Goal: Transaction & Acquisition: Book appointment/travel/reservation

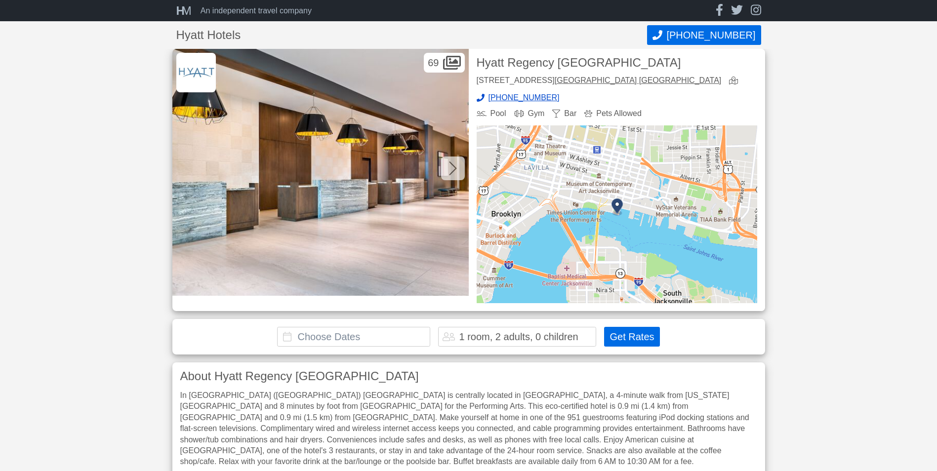
click at [621, 335] on button "Get Rates" at bounding box center [631, 337] width 55 height 20
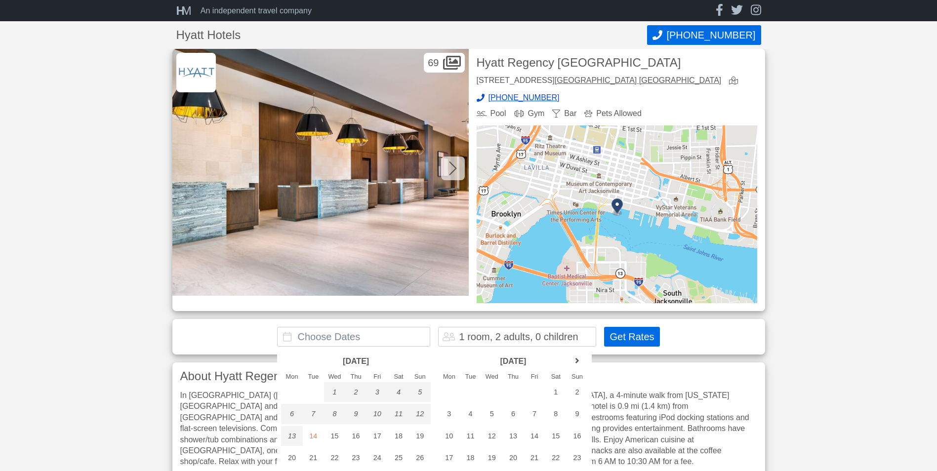
click at [619, 334] on button "Get Rates" at bounding box center [631, 337] width 55 height 20
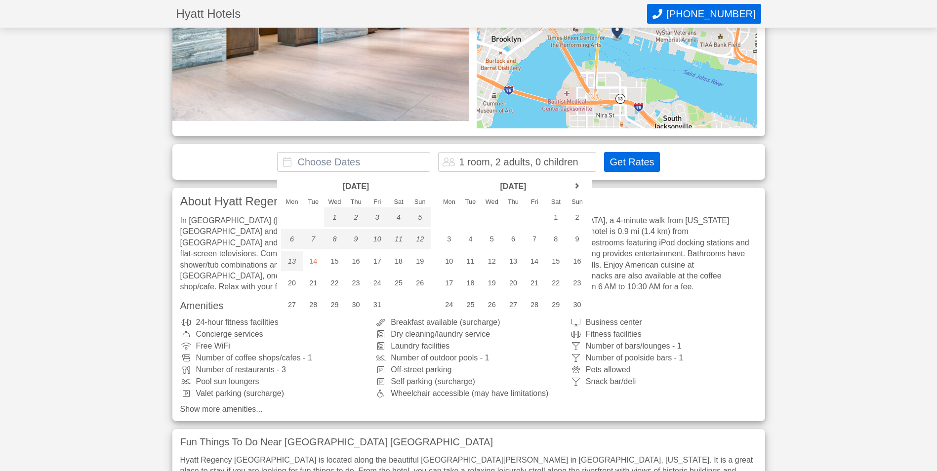
scroll to position [198, 0]
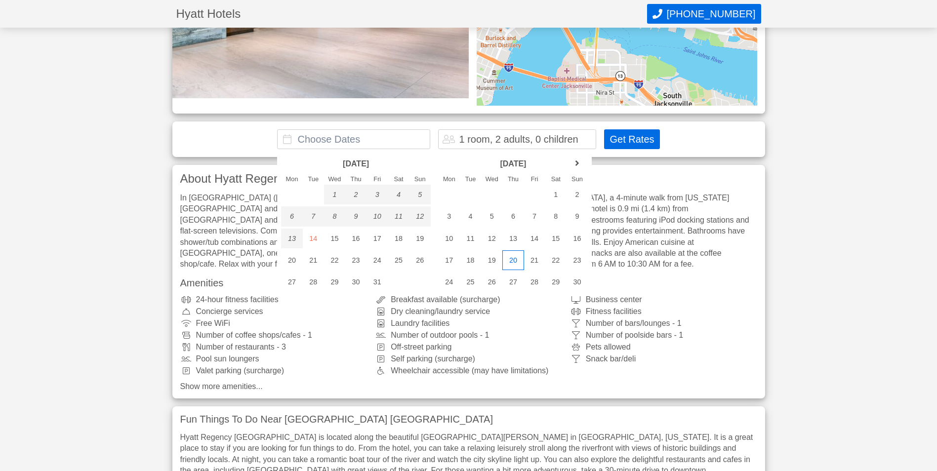
click at [515, 260] on div "20" at bounding box center [512, 260] width 21 height 20
type input "[DATE] - [DATE]"
click at [527, 261] on div "21" at bounding box center [534, 260] width 21 height 20
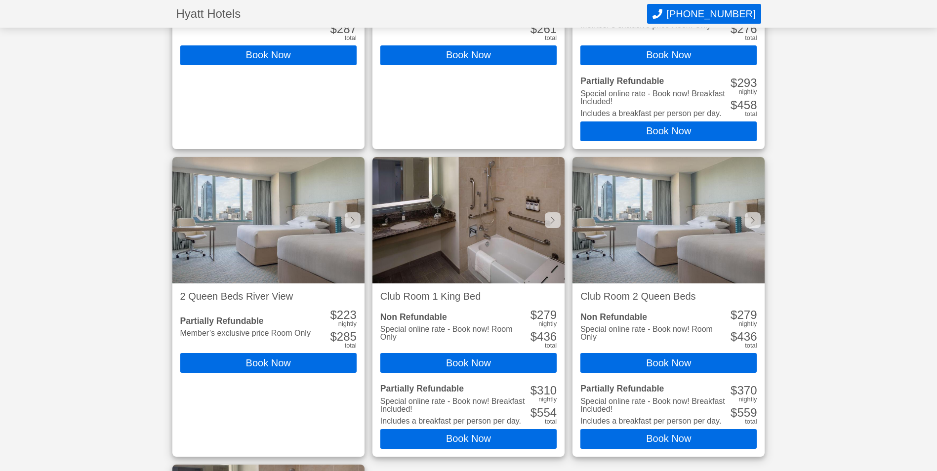
scroll to position [1153, 0]
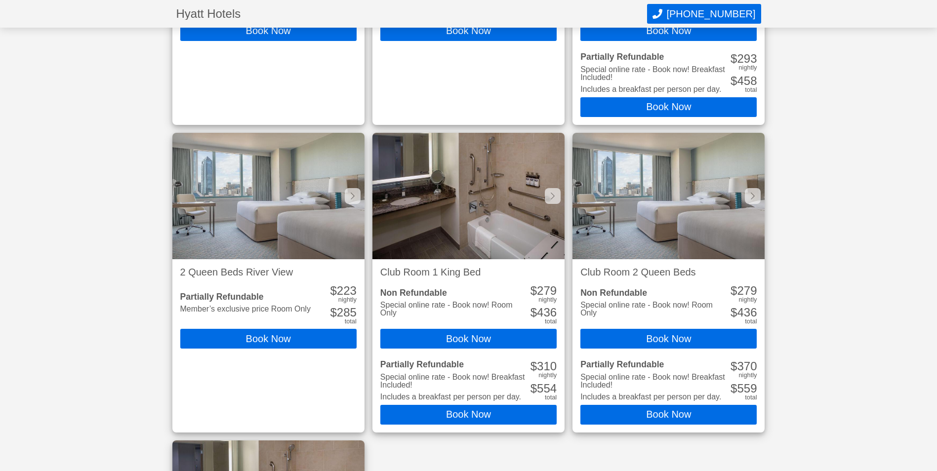
click at [491, 221] on img at bounding box center [468, 196] width 192 height 126
click at [447, 420] on button "Book Now" at bounding box center [468, 415] width 176 height 20
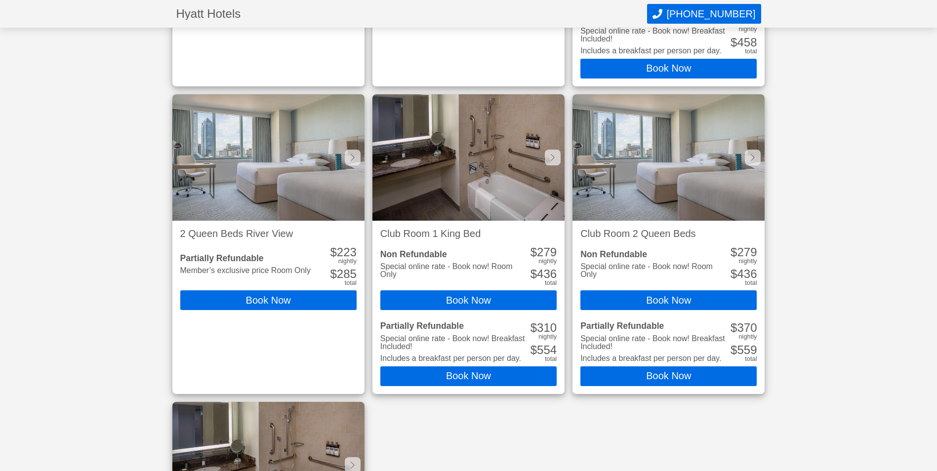
scroll to position [1183, 0]
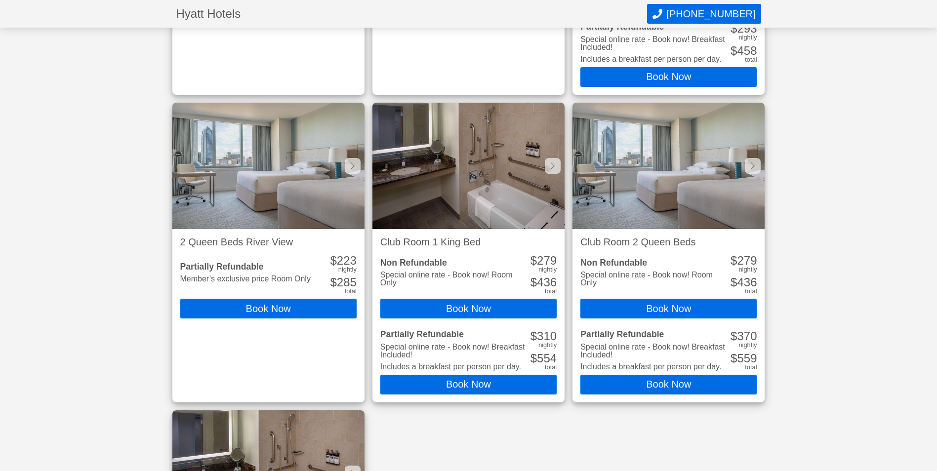
click at [453, 194] on img at bounding box center [468, 166] width 192 height 126
click at [555, 163] on icon at bounding box center [553, 166] width 4 height 8
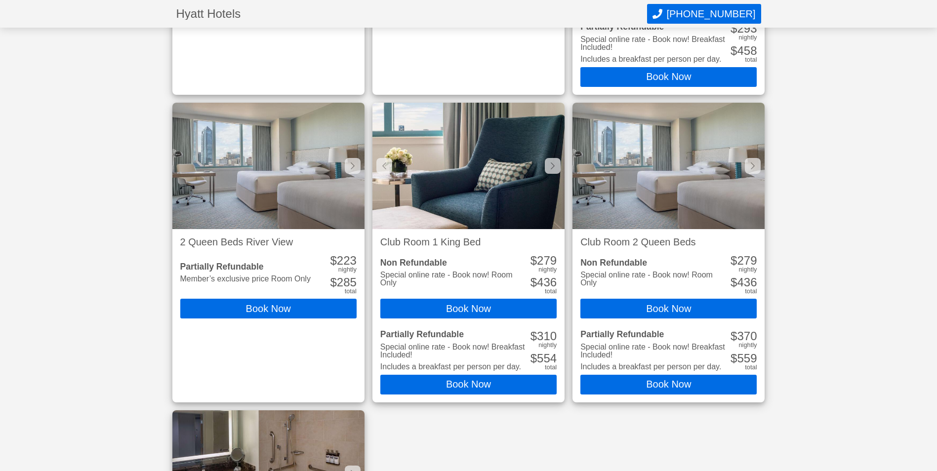
click at [555, 163] on icon at bounding box center [553, 166] width 4 height 8
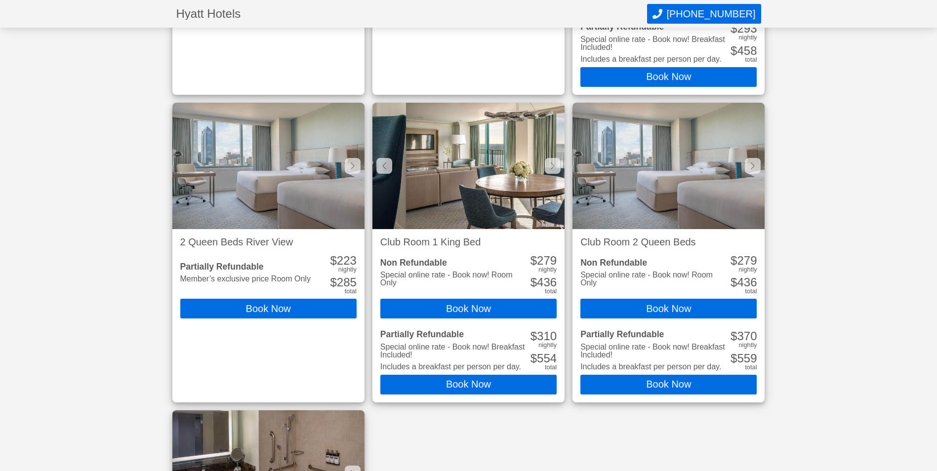
scroll to position [0, 385]
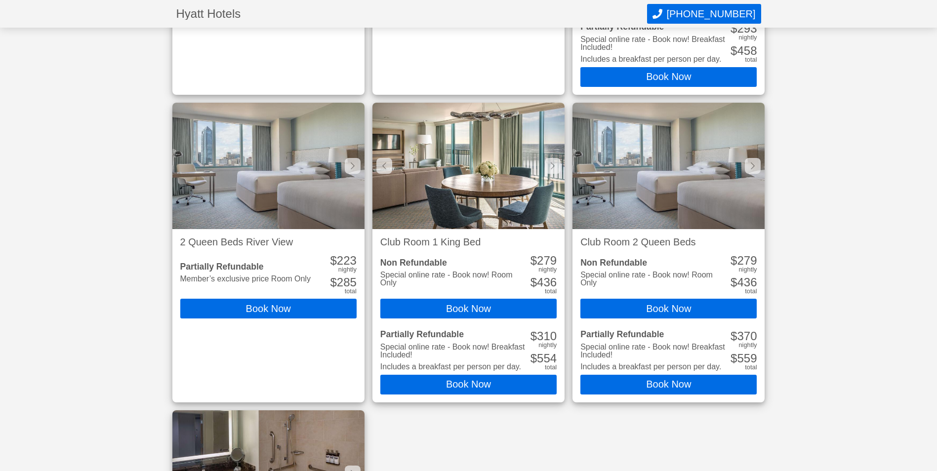
click at [555, 163] on icon at bounding box center [553, 166] width 4 height 8
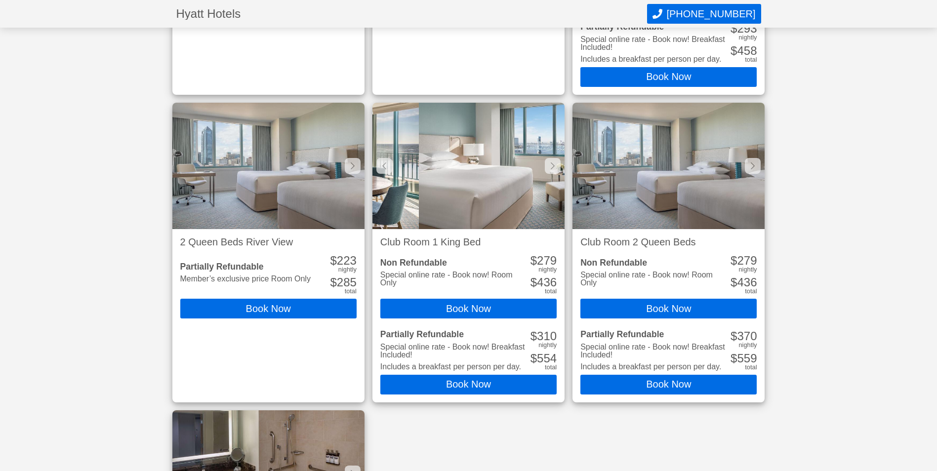
scroll to position [0, 577]
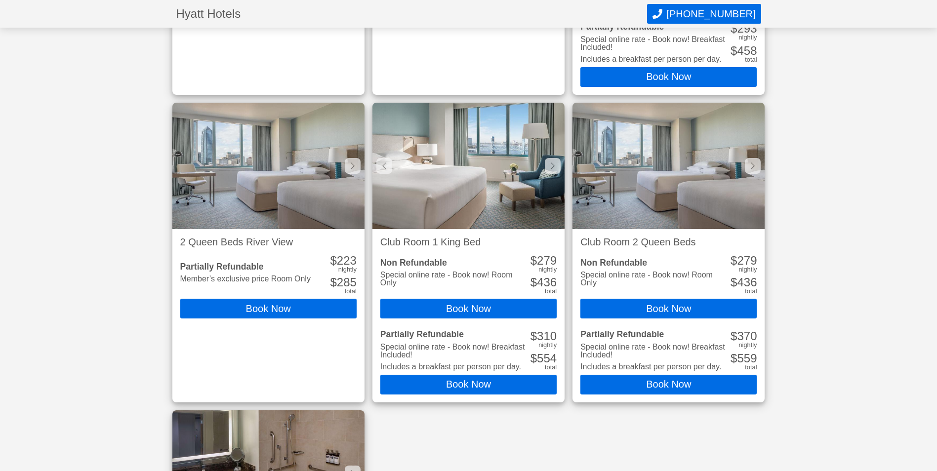
click at [555, 163] on icon at bounding box center [553, 166] width 4 height 8
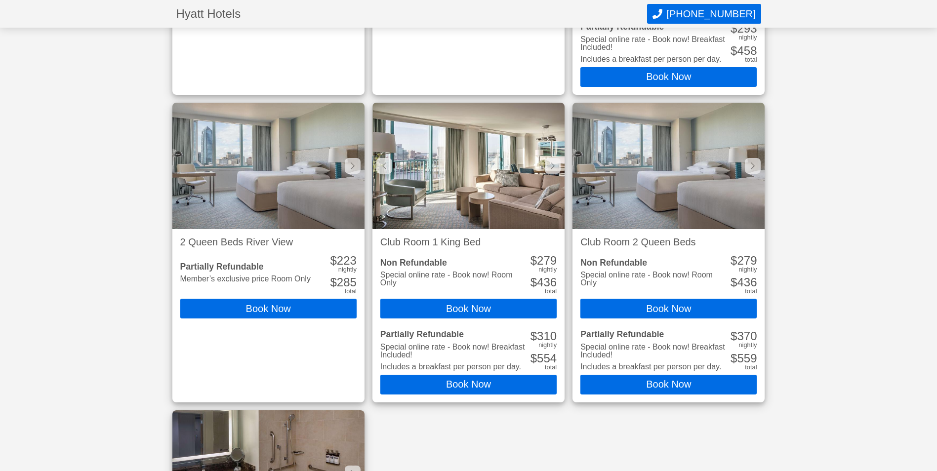
scroll to position [0, 769]
click at [552, 165] on icon at bounding box center [553, 166] width 4 height 8
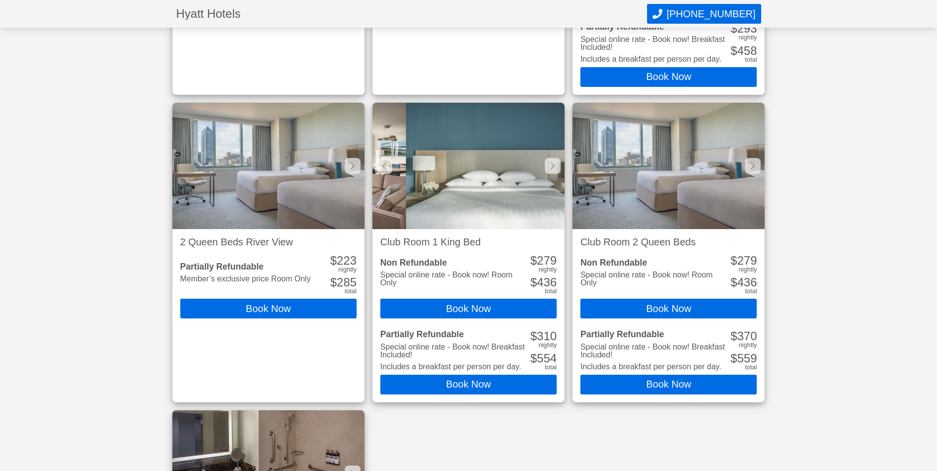
scroll to position [0, 962]
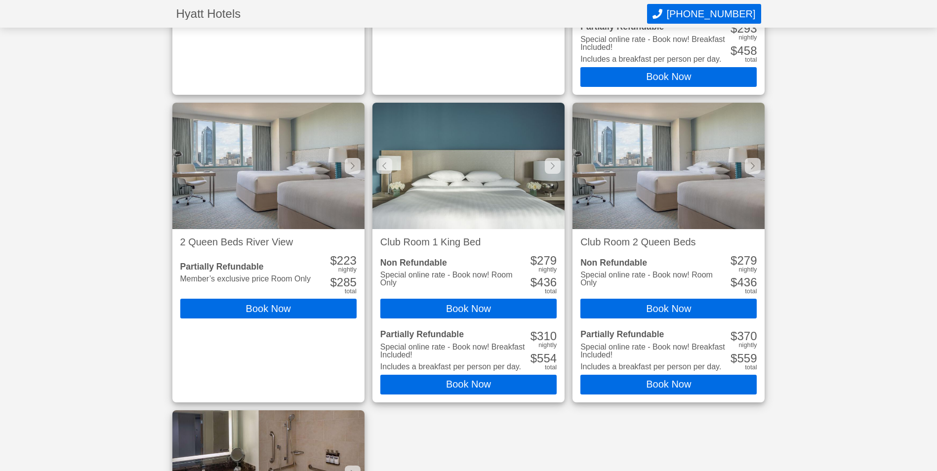
click at [552, 165] on icon at bounding box center [553, 166] width 4 height 8
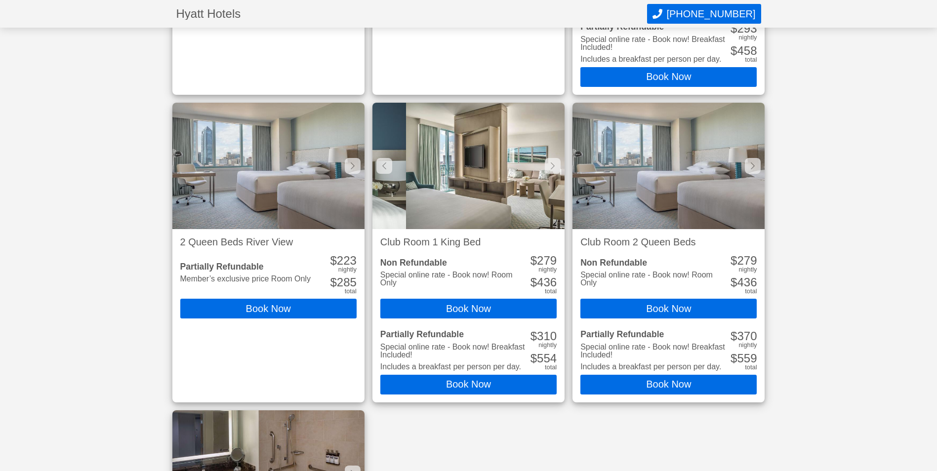
scroll to position [0, 1154]
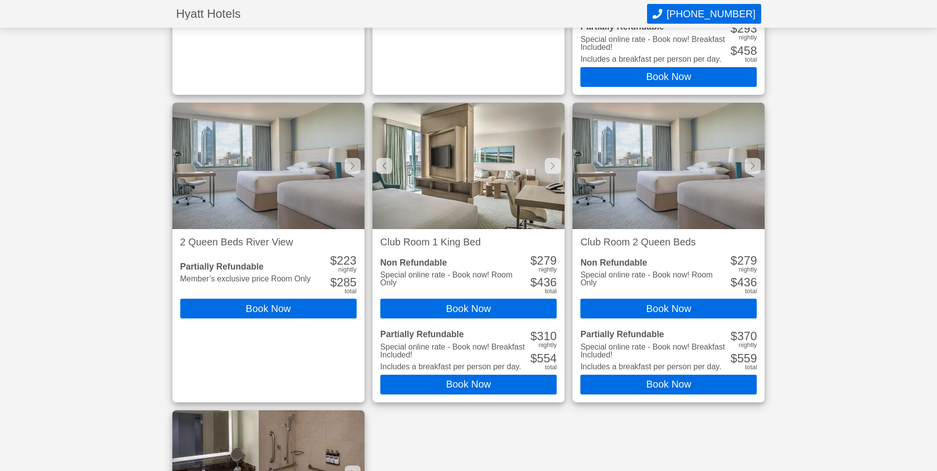
click at [552, 165] on icon at bounding box center [553, 166] width 4 height 8
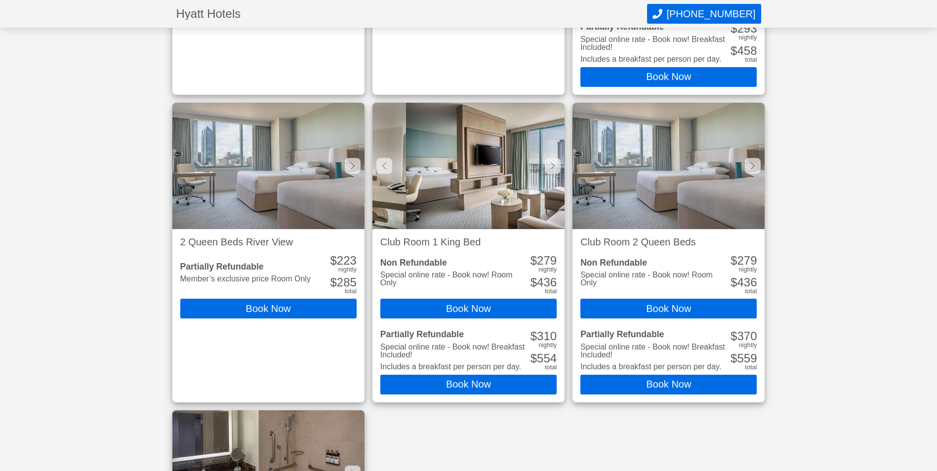
scroll to position [0, 1346]
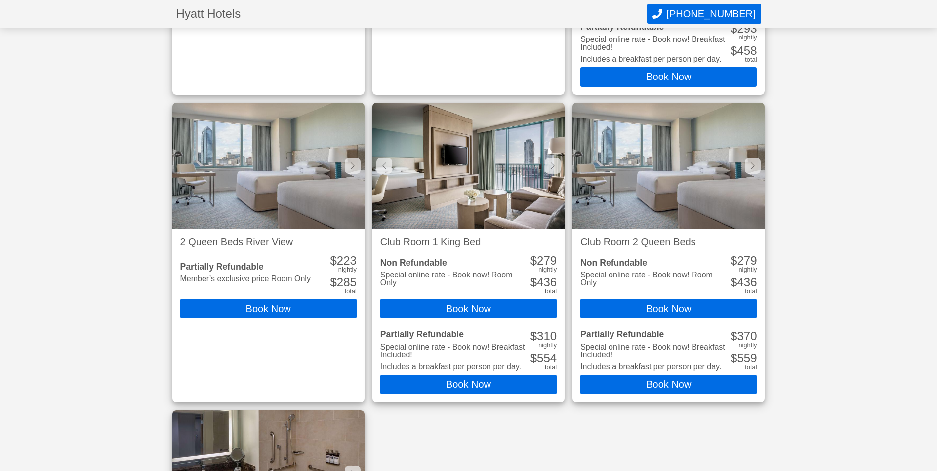
click at [552, 165] on icon at bounding box center [553, 166] width 4 height 8
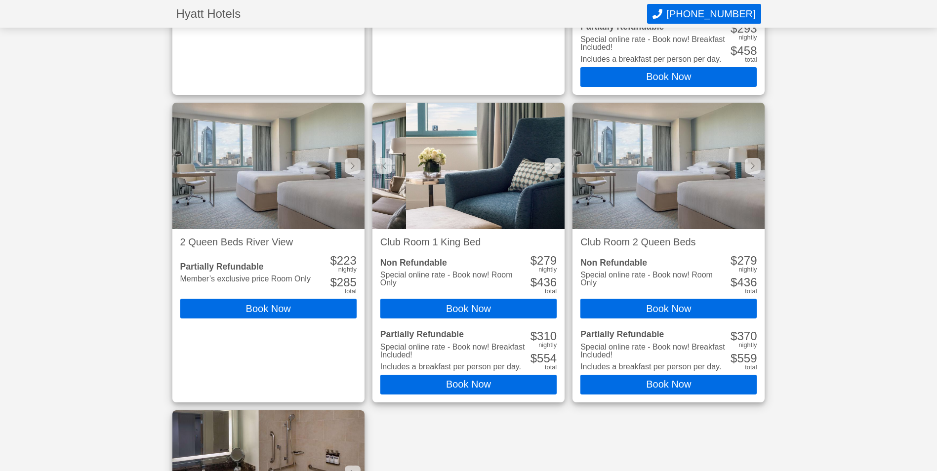
scroll to position [0, 1538]
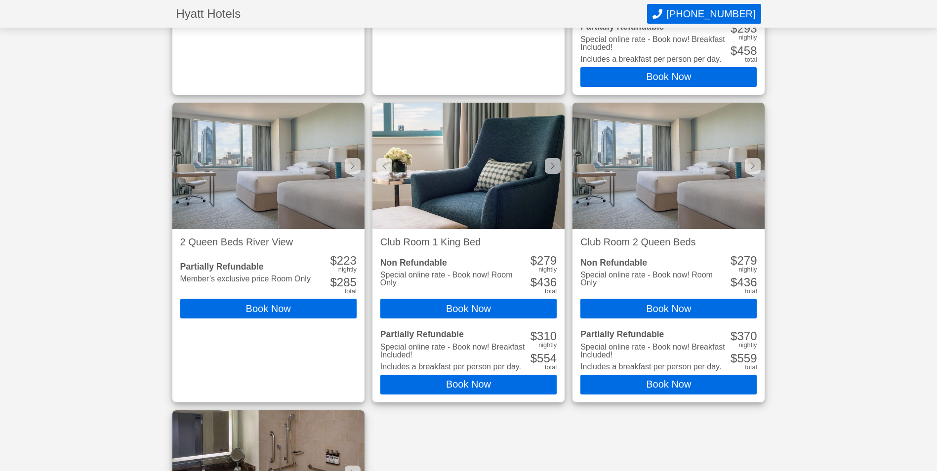
click at [390, 165] on div at bounding box center [384, 166] width 16 height 16
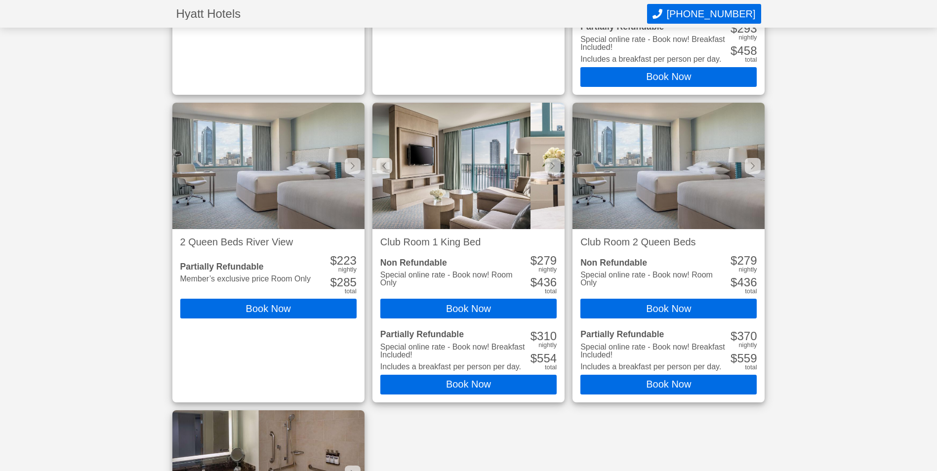
scroll to position [0, 1346]
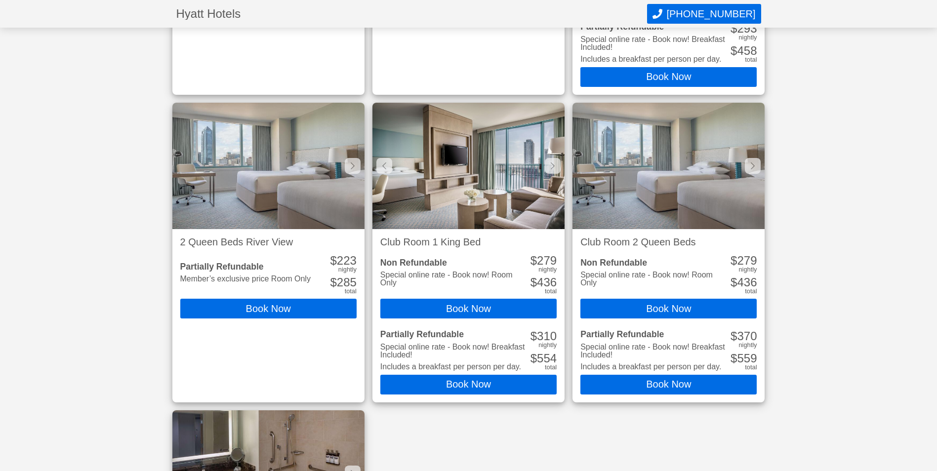
click at [390, 165] on div at bounding box center [384, 166] width 16 height 16
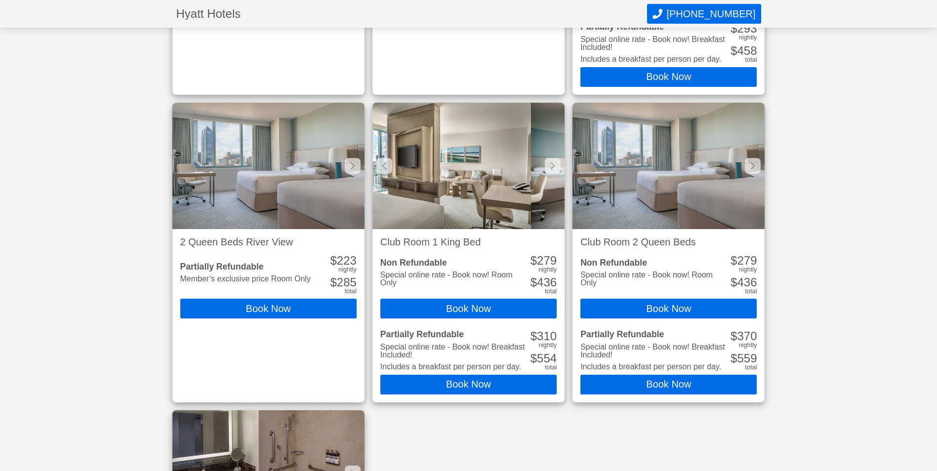
scroll to position [0, 1154]
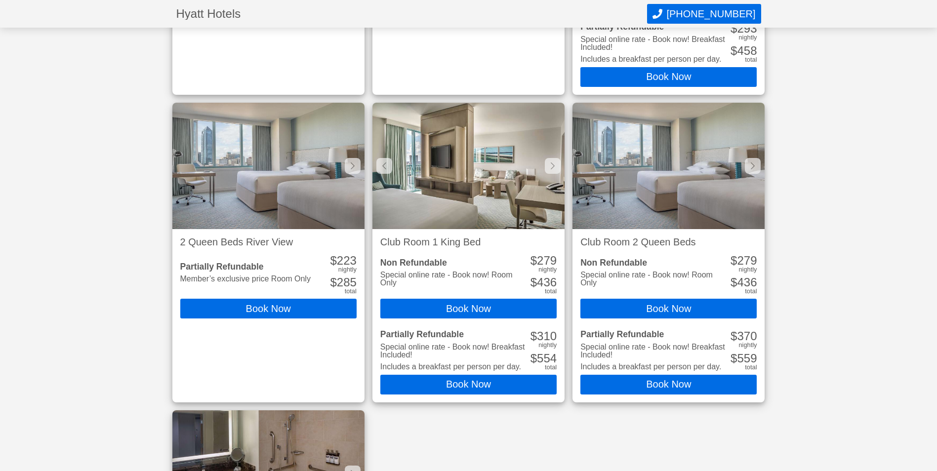
click at [390, 165] on div at bounding box center [384, 166] width 16 height 16
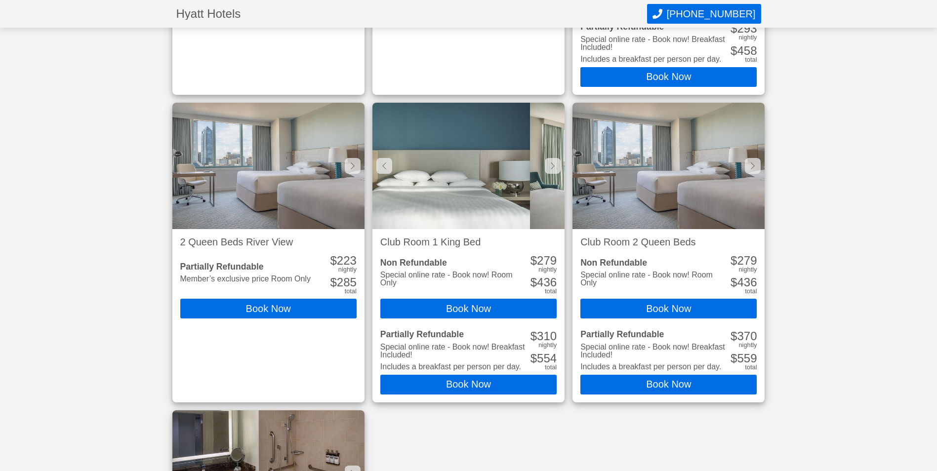
scroll to position [0, 962]
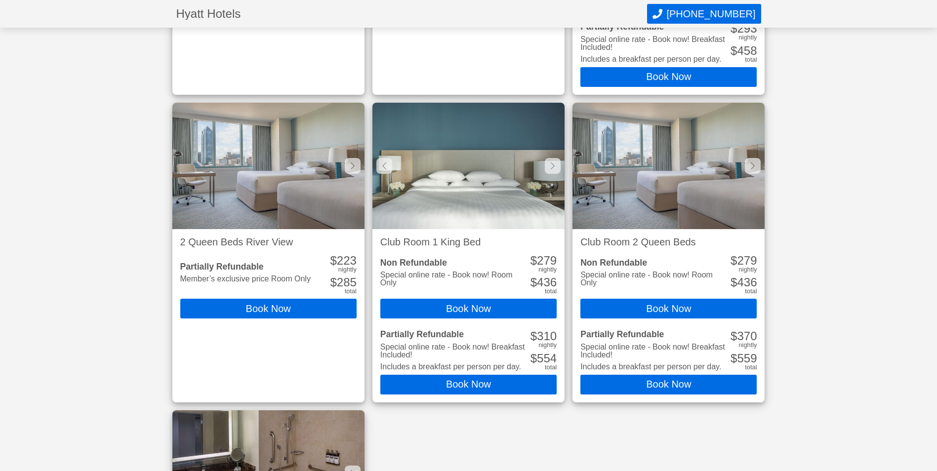
click at [390, 165] on div at bounding box center [384, 166] width 16 height 16
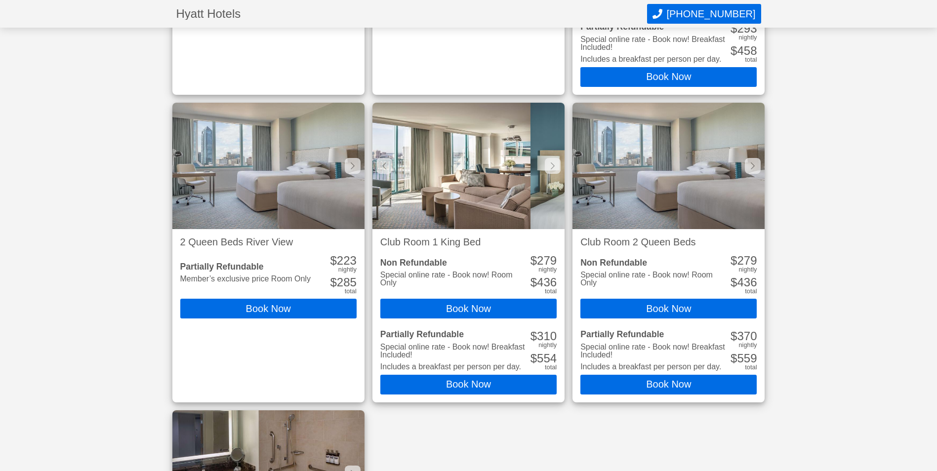
scroll to position [0, 769]
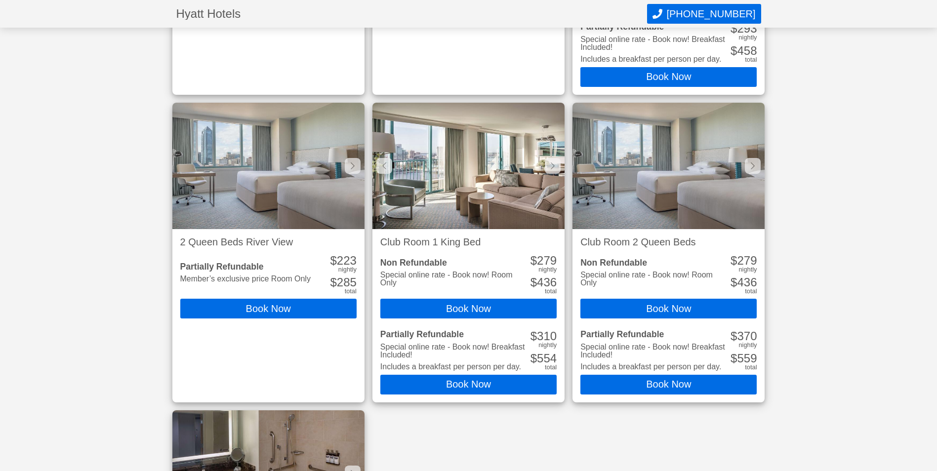
click at [470, 388] on button "Book Now" at bounding box center [468, 385] width 176 height 20
